Goal: Task Accomplishment & Management: Use online tool/utility

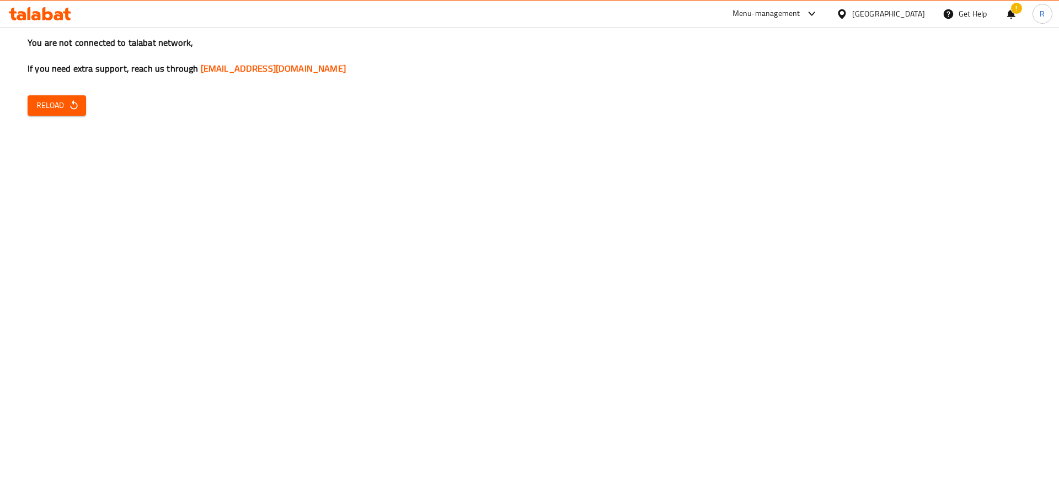
click at [67, 109] on span "Reload" at bounding box center [56, 106] width 41 height 14
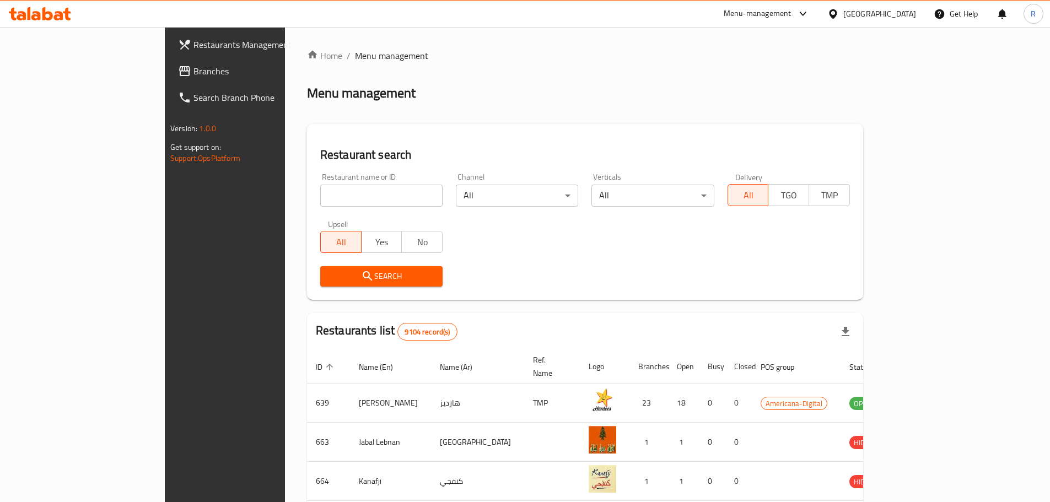
drag, startPoint x: 266, startPoint y: 205, endPoint x: 280, endPoint y: 204, distance: 14.3
click at [320, 205] on input "search" at bounding box center [381, 196] width 122 height 22
type input "grams"
click at [329, 275] on span "Search" at bounding box center [381, 277] width 105 height 14
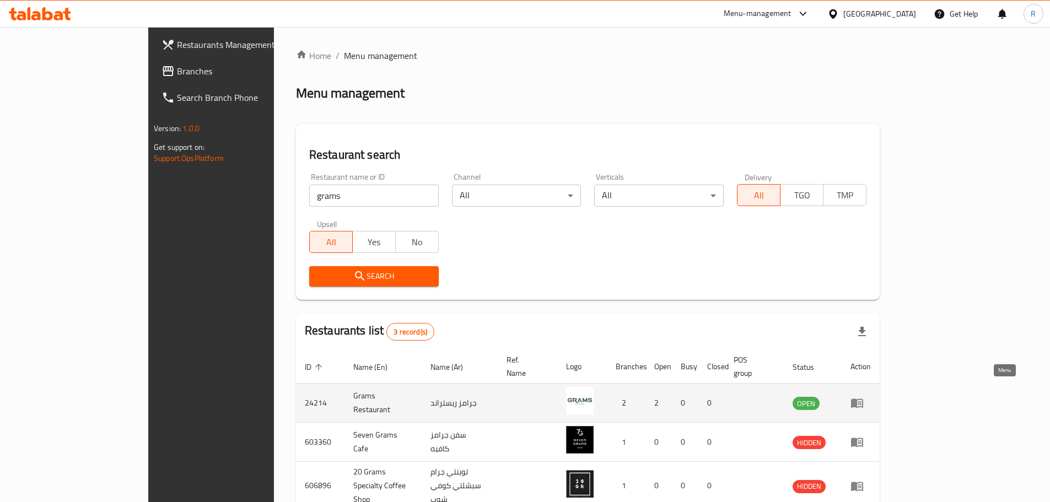
click at [864, 396] on icon "enhanced table" at bounding box center [857, 402] width 13 height 13
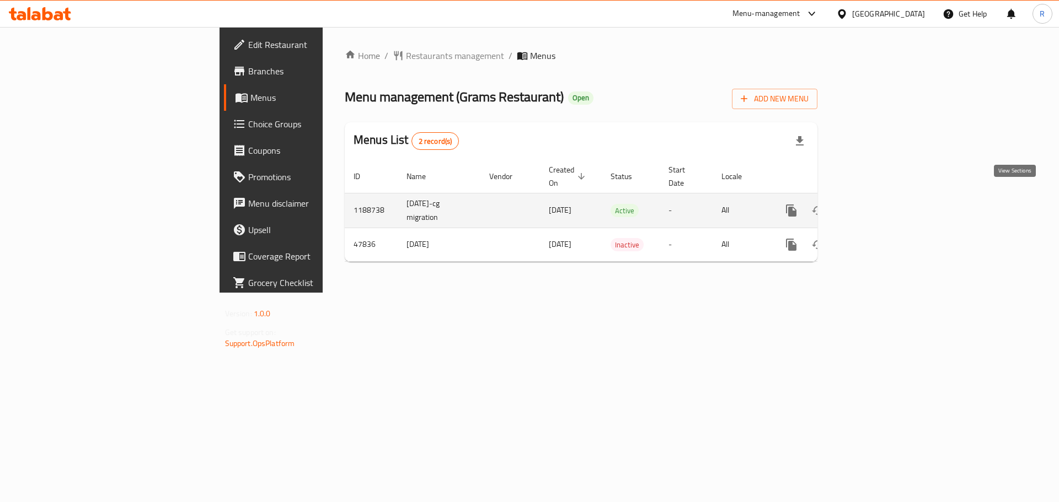
click at [877, 204] on icon "enhanced table" at bounding box center [870, 210] width 13 height 13
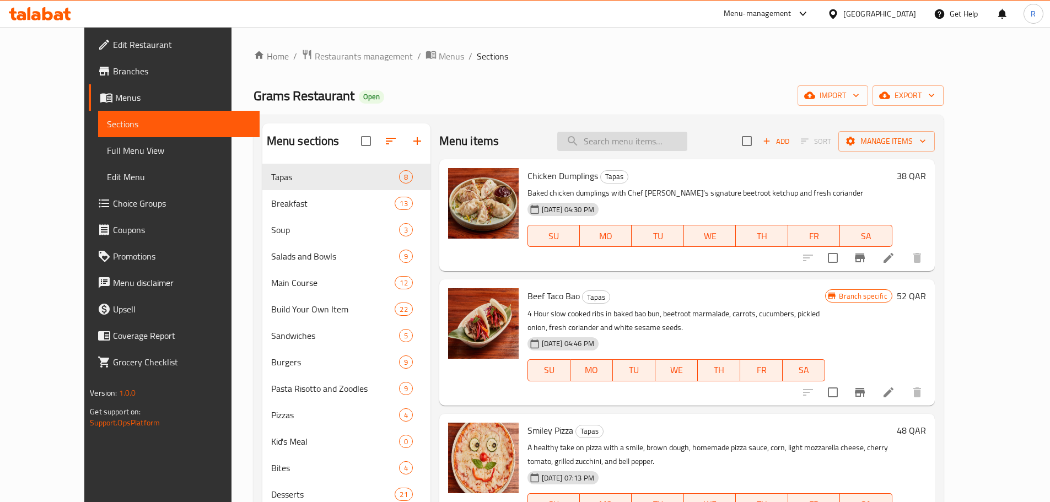
click at [624, 147] on input "search" at bounding box center [623, 141] width 130 height 19
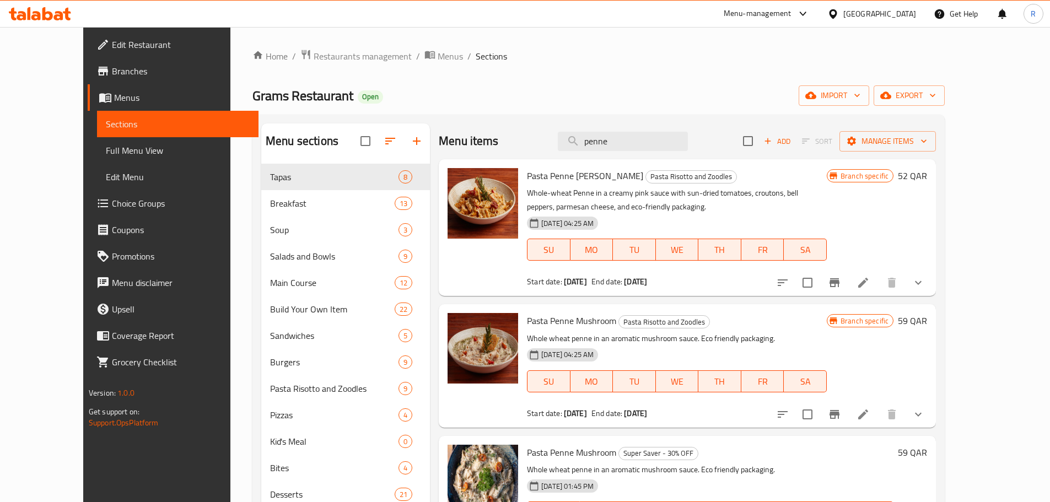
scroll to position [55, 0]
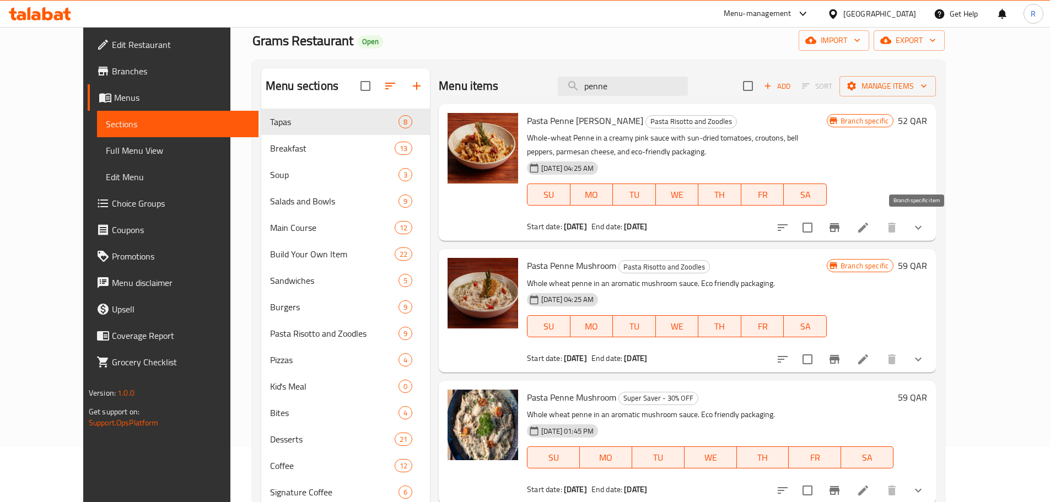
click at [841, 223] on icon "Branch-specific-item" at bounding box center [834, 227] width 13 height 13
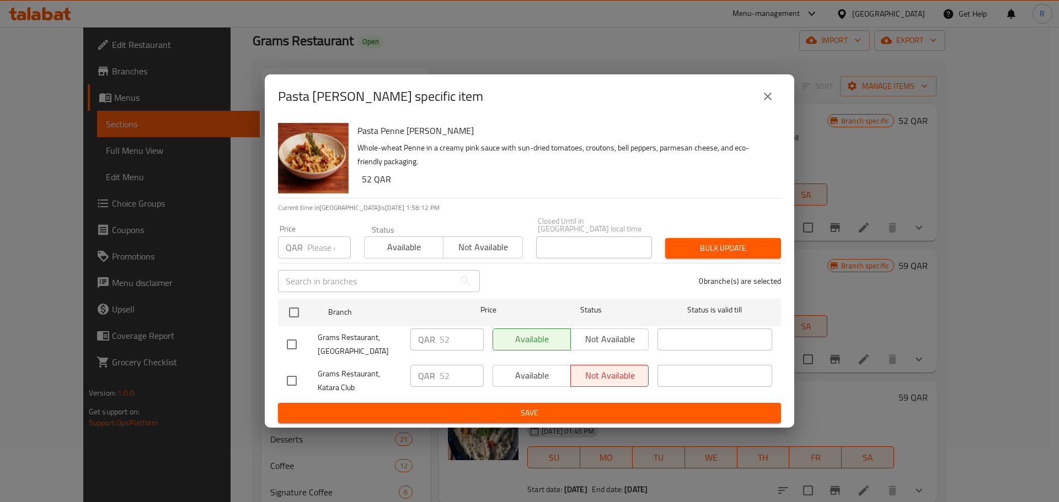
click at [769, 100] on icon "close" at bounding box center [767, 96] width 13 height 13
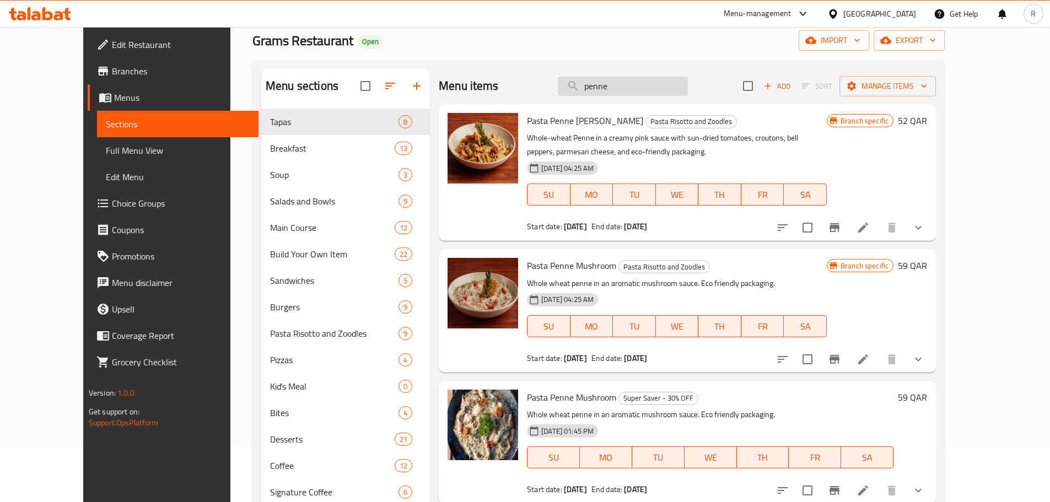
drag, startPoint x: 650, startPoint y: 85, endPoint x: 614, endPoint y: 88, distance: 35.9
click at [614, 88] on input "penne" at bounding box center [623, 86] width 130 height 19
paste input "Lentils for Lulu"
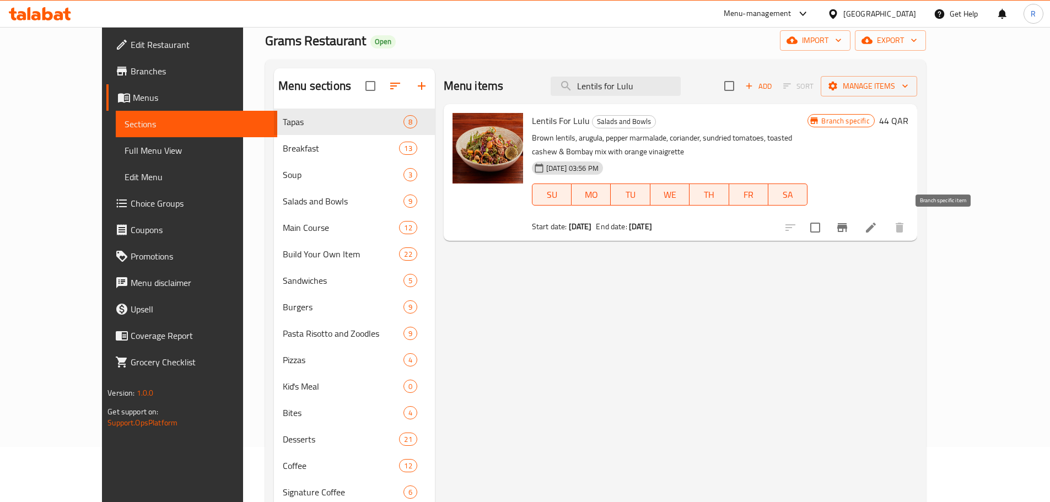
type input "Lentils for Lulu"
click at [848, 226] on icon "Branch-specific-item" at bounding box center [843, 227] width 10 height 9
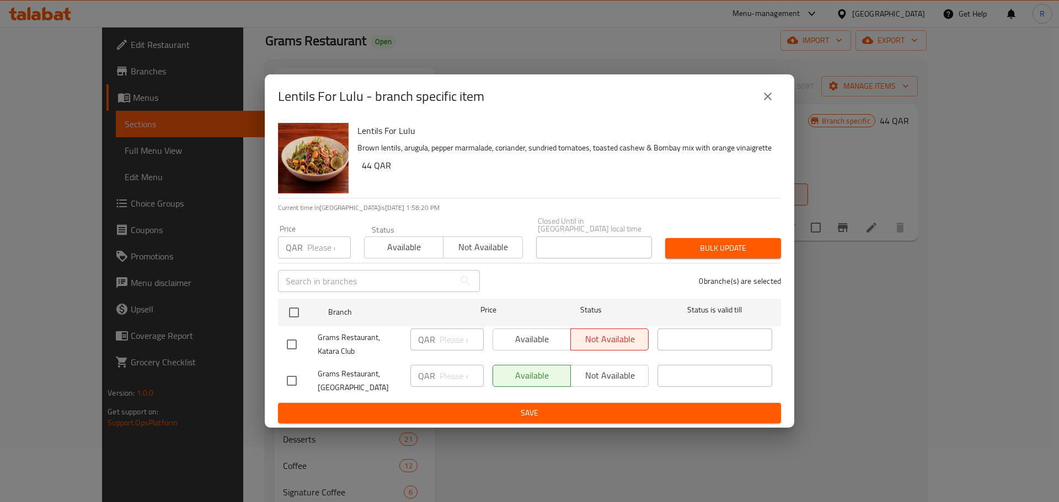
click at [767, 103] on icon "close" at bounding box center [767, 96] width 13 height 13
